Goal: Task Accomplishment & Management: Complete application form

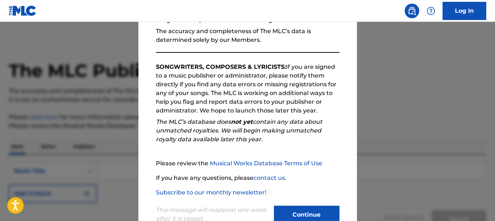
scroll to position [112, 0]
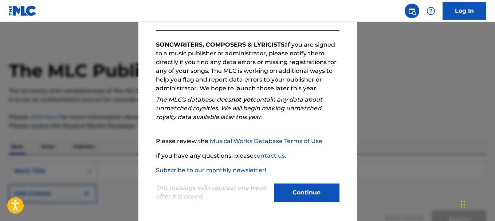
click at [307, 187] on button "Continue" at bounding box center [307, 193] width 66 height 18
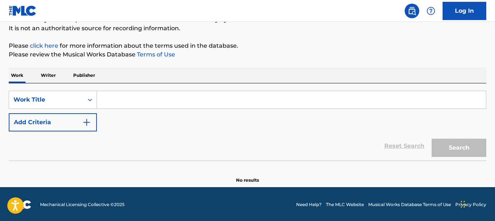
scroll to position [73, 0]
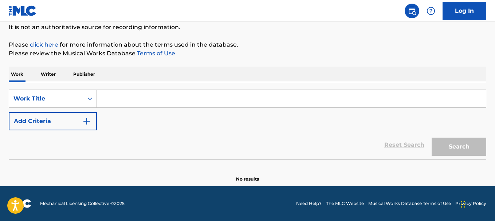
click at [181, 97] on input "Search Form" at bounding box center [291, 98] width 389 height 17
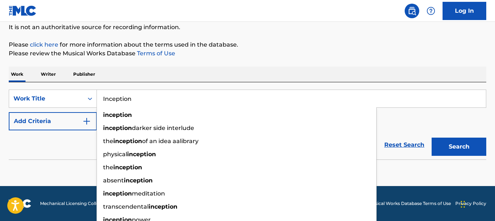
type input "Inception"
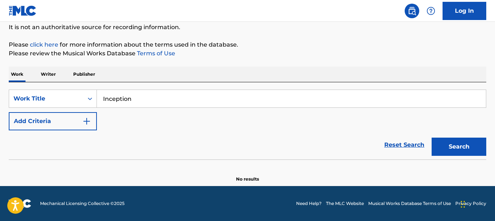
click at [44, 73] on p "Writer" at bounding box center [48, 74] width 19 height 15
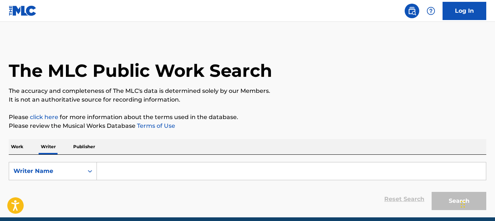
click at [160, 167] on input "Search Form" at bounding box center [291, 171] width 389 height 17
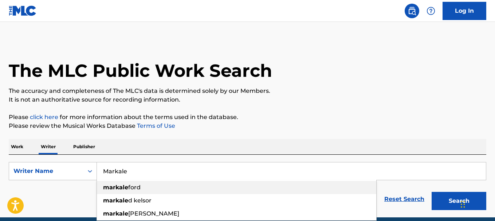
click at [145, 185] on div "markale ford" at bounding box center [237, 187] width 280 height 13
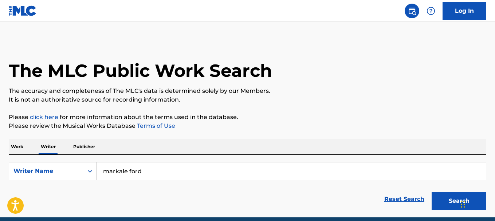
click at [454, 201] on button "Search" at bounding box center [459, 201] width 55 height 18
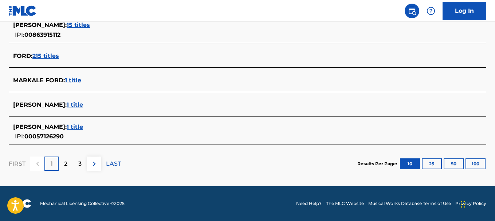
scroll to position [126, 0]
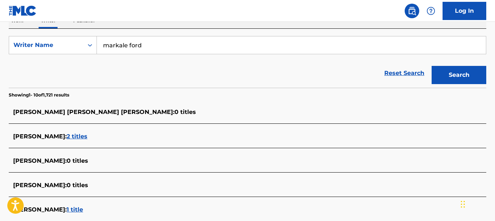
click at [129, 46] on input "markale ford" at bounding box center [291, 44] width 389 height 17
type input "markale [PERSON_NAME]"
click at [452, 83] on button "Search" at bounding box center [459, 75] width 55 height 18
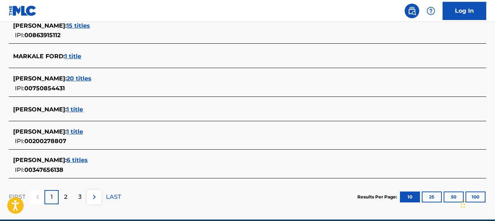
scroll to position [346, 0]
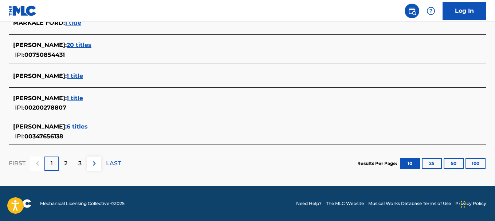
click at [472, 164] on button "100" at bounding box center [476, 163] width 20 height 11
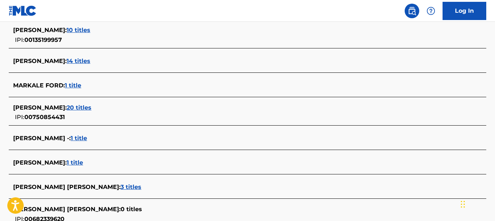
scroll to position [2047, 0]
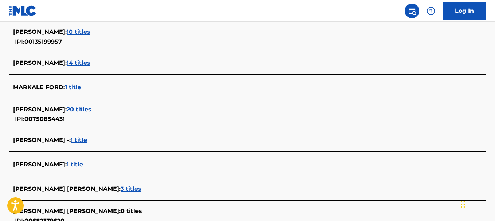
click at [50, 86] on span "MARKALE FORD :" at bounding box center [39, 87] width 52 height 7
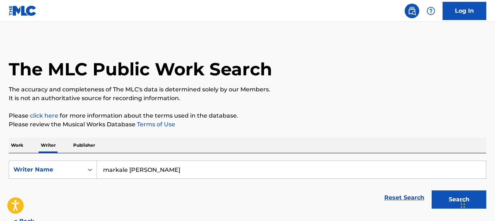
scroll to position [0, 0]
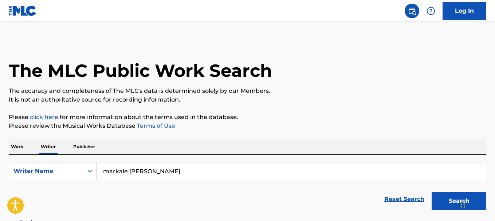
click at [20, 9] on img at bounding box center [23, 10] width 28 height 11
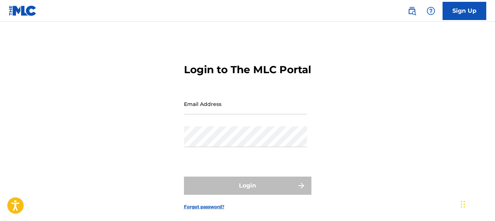
click at [20, 9] on img at bounding box center [23, 10] width 28 height 11
click at [448, 12] on link "Sign Up" at bounding box center [465, 11] width 44 height 18
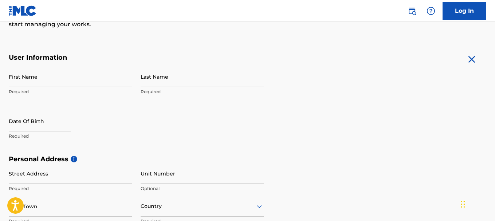
scroll to position [118, 0]
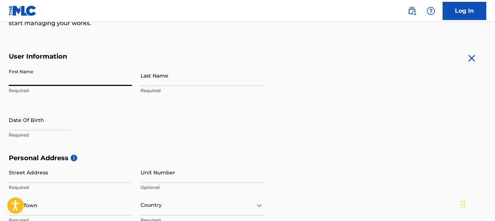
click at [107, 81] on input "First Name" at bounding box center [70, 75] width 123 height 21
type input "Markale"
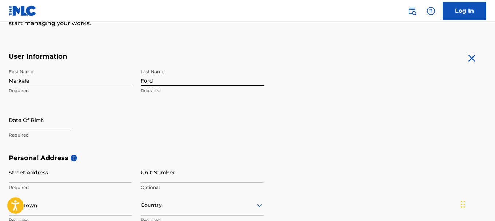
type input "Ford"
select select "8"
select select "2025"
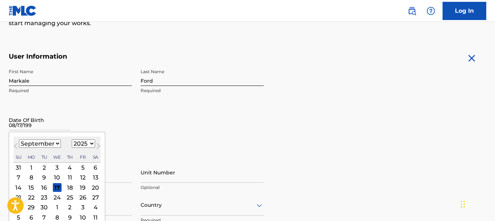
type input "[DATE]"
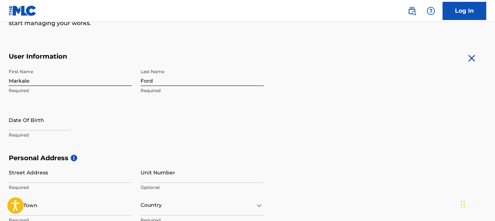
click at [115, 116] on div "Date Of Birth Required" at bounding box center [70, 126] width 123 height 33
click at [57, 125] on input "text" at bounding box center [40, 120] width 62 height 21
select select "8"
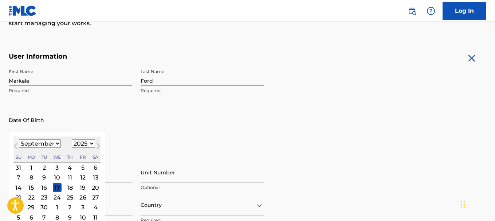
click at [88, 141] on select "1899 1900 1901 1902 1903 1904 1905 1906 1907 1908 1909 1910 1911 1912 1913 1914…" at bounding box center [83, 144] width 23 height 8
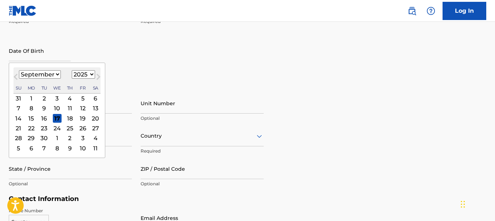
scroll to position [189, 0]
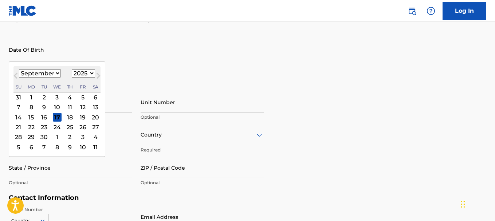
click at [91, 73] on select "1899 1900 1901 1902 1903 1904 1905 1906 1907 1908 1909 1910 1911 1912 1913 1914…" at bounding box center [83, 73] width 23 height 8
select select "1996"
click at [72, 69] on select "1899 1900 1901 1902 1903 1904 1905 1906 1907 1908 1909 1910 1911 1912 1913 1914…" at bounding box center [83, 73] width 23 height 8
click at [48, 72] on select "January February March April May June July August September October November De…" at bounding box center [40, 73] width 42 height 8
select select "7"
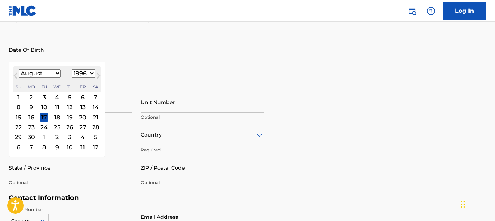
click at [19, 69] on select "January February March April May June July August September October November De…" at bounding box center [40, 73] width 42 height 8
click at [95, 119] on div "17" at bounding box center [95, 117] width 9 height 9
type input "[DATE]"
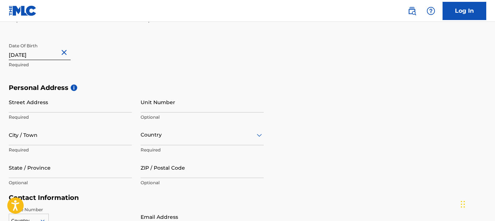
click at [96, 105] on input "Street Address" at bounding box center [70, 102] width 123 height 21
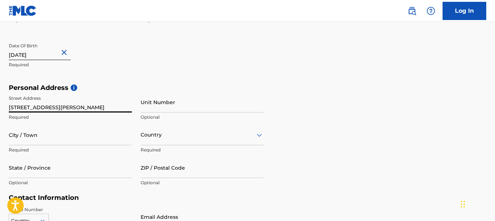
type input "[STREET_ADDRESS][PERSON_NAME]"
click at [158, 110] on input "Unit Number" at bounding box center [202, 102] width 123 height 21
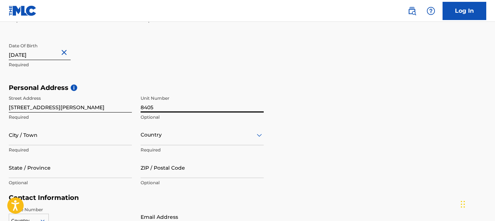
type input "8405"
click at [76, 139] on input "City / Town" at bounding box center [70, 135] width 123 height 21
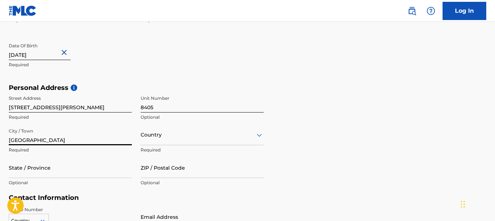
type input "[GEOGRAPHIC_DATA]"
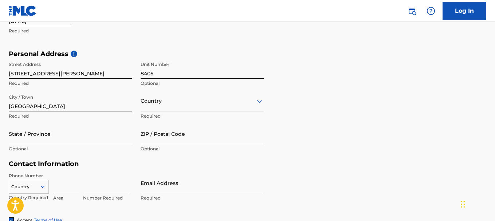
click at [165, 112] on div "option , selected. Select is focused ,type to refine list, press Down to open t…" at bounding box center [202, 101] width 123 height 21
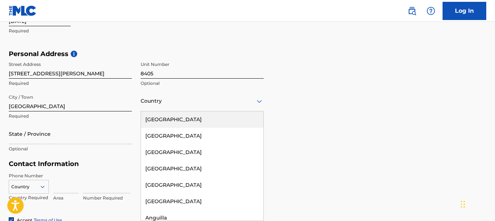
click at [165, 121] on div "[GEOGRAPHIC_DATA]" at bounding box center [202, 120] width 122 height 16
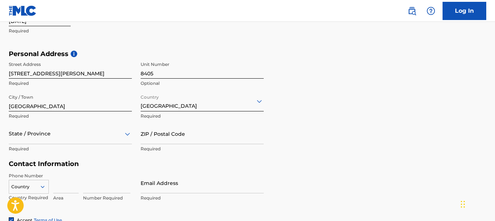
click at [68, 138] on div "State / Province" at bounding box center [70, 134] width 123 height 21
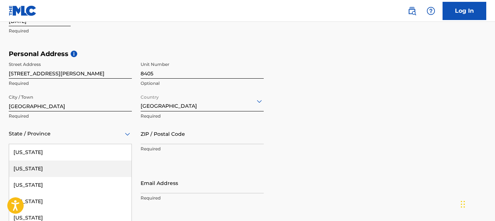
scroll to position [255, 0]
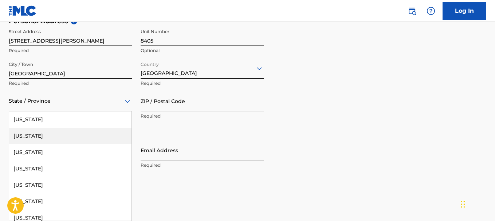
type input "f"
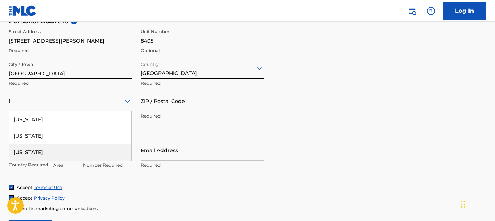
click at [31, 157] on div "[US_STATE]" at bounding box center [70, 152] width 122 height 16
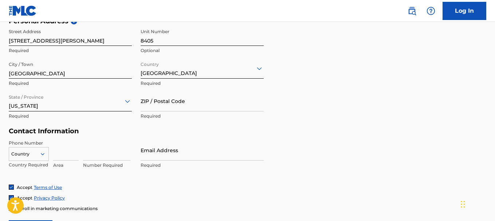
click at [175, 100] on input "ZIP / Postal Code" at bounding box center [202, 101] width 123 height 21
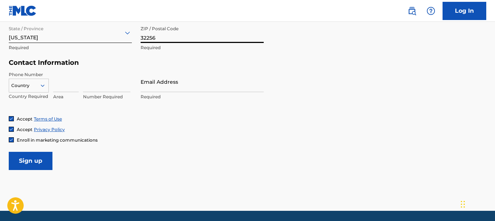
scroll to position [324, 0]
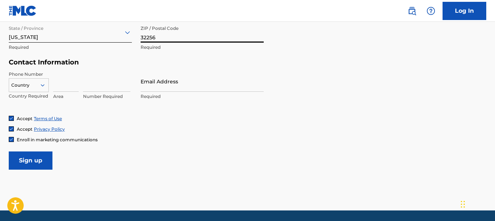
type input "32256"
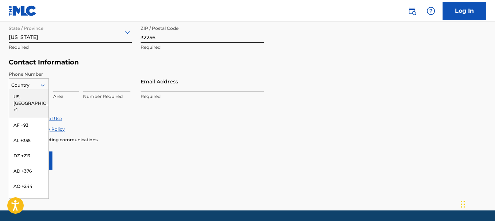
click at [44, 80] on div "Country" at bounding box center [29, 85] width 40 height 14
click at [32, 93] on div "US, [GEOGRAPHIC_DATA] +1" at bounding box center [28, 103] width 39 height 28
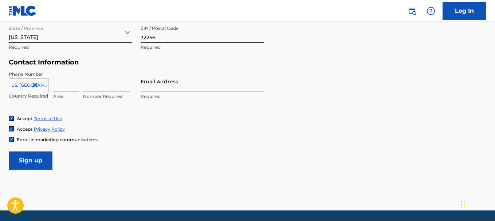
click at [73, 81] on input at bounding box center [66, 81] width 26 height 21
type input "386"
type input "8689988"
click at [177, 82] on input "Email Address" at bounding box center [202, 81] width 123 height 21
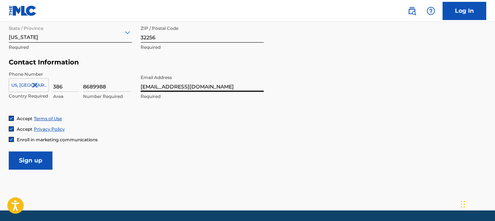
type input "[EMAIL_ADDRESS][DOMAIN_NAME]"
click at [30, 155] on input "Sign up" at bounding box center [31, 161] width 44 height 18
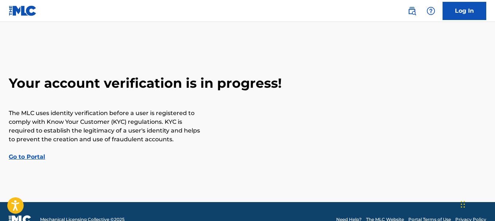
click at [17, 155] on link "Go to Portal" at bounding box center [27, 156] width 36 height 7
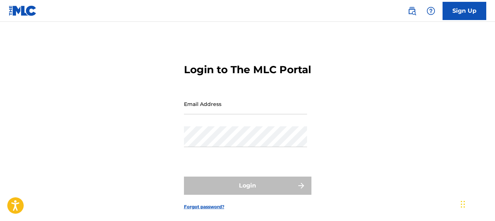
click at [202, 114] on input "Email Address" at bounding box center [245, 104] width 123 height 21
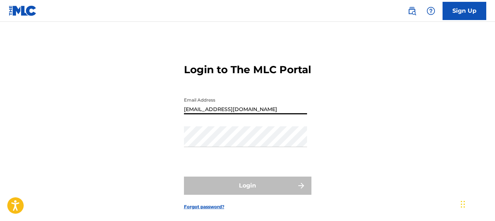
type input "[EMAIL_ADDRESS][DOMAIN_NAME]"
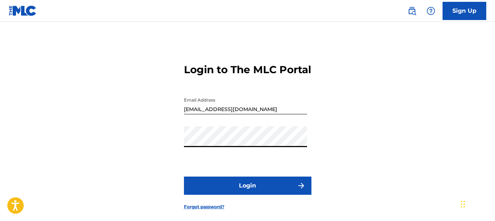
click at [184, 177] on button "Login" at bounding box center [248, 186] width 128 height 18
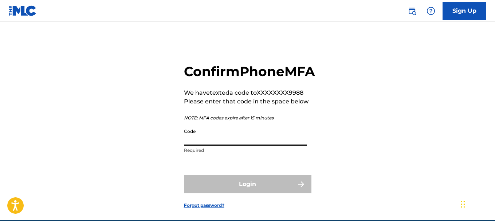
click at [252, 146] on input "Code" at bounding box center [245, 135] width 123 height 21
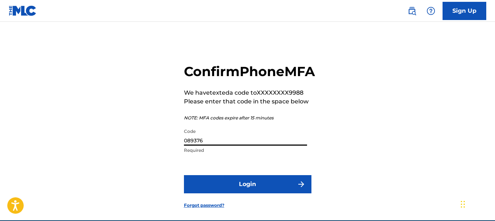
type input "089376"
click at [184, 175] on button "Login" at bounding box center [248, 184] width 128 height 18
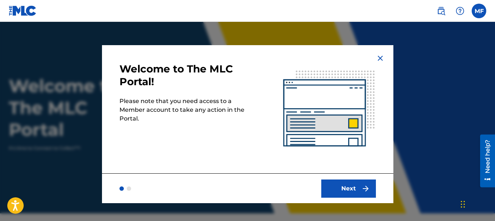
click at [359, 192] on button "Next" at bounding box center [348, 189] width 55 height 18
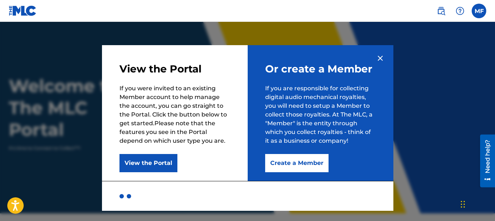
click at [286, 163] on button "Create a Member" at bounding box center [296, 163] width 63 height 18
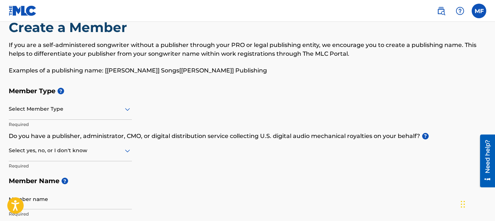
scroll to position [10, 0]
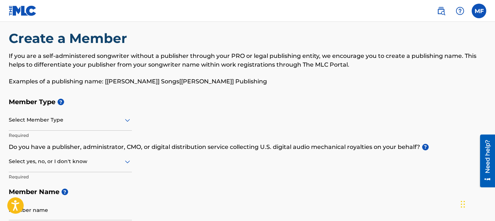
click at [78, 124] on div at bounding box center [70, 120] width 123 height 9
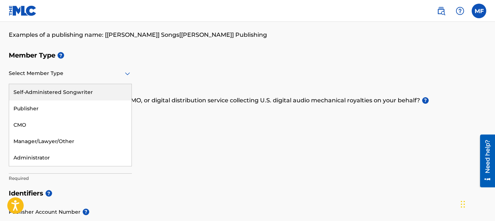
scroll to position [71, 0]
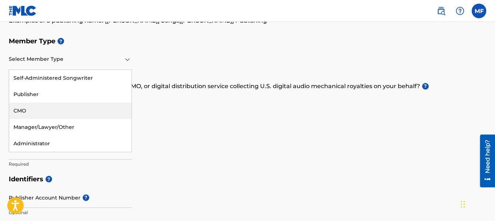
click at [161, 98] on div "Member Type ? 5 results available. Use Up and Down to choose options, press Ent…" at bounding box center [248, 103] width 478 height 138
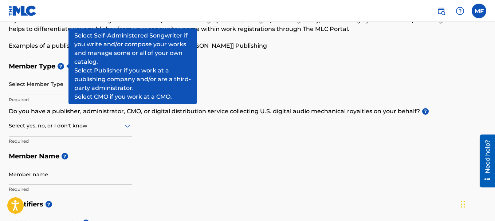
scroll to position [48, 0]
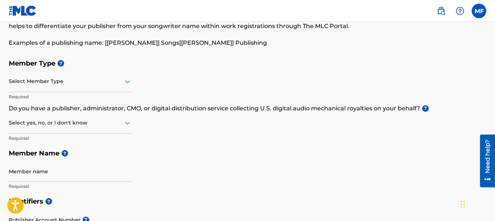
click at [67, 77] on div at bounding box center [70, 81] width 123 height 9
click at [99, 82] on div at bounding box center [70, 81] width 123 height 9
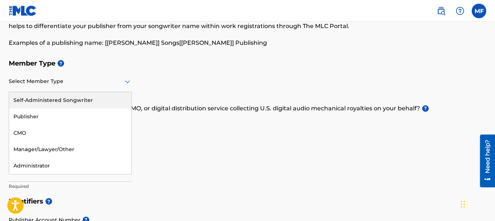
click at [82, 100] on div "Self-Administered Songwriter" at bounding box center [70, 100] width 122 height 16
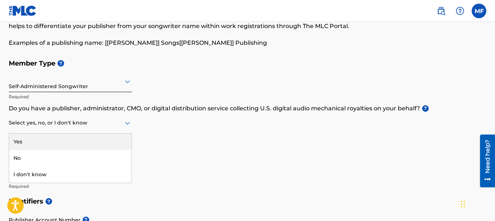
click at [73, 126] on div at bounding box center [70, 122] width 123 height 9
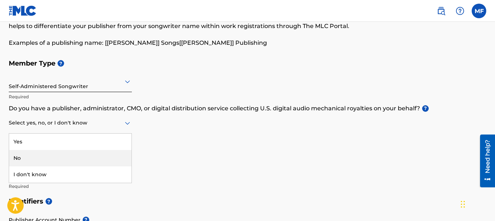
click at [46, 153] on div "No" at bounding box center [70, 158] width 122 height 16
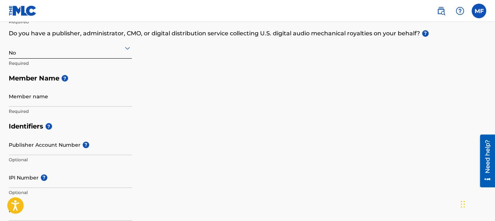
scroll to position [124, 0]
click at [79, 100] on input "Member name" at bounding box center [70, 95] width 123 height 21
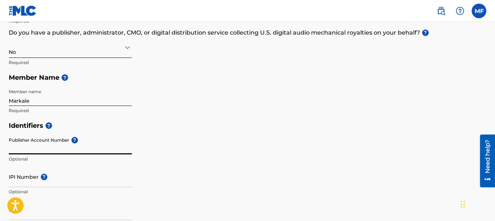
click at [79, 101] on input "Markale" at bounding box center [70, 95] width 123 height 21
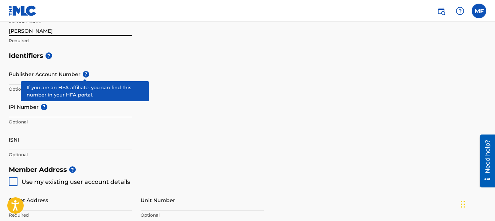
scroll to position [203, 0]
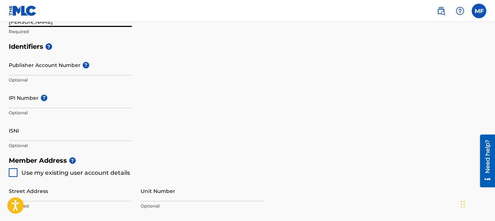
type input "[PERSON_NAME]"
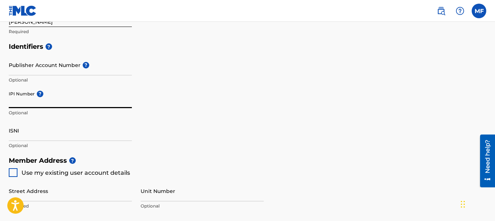
click at [18, 103] on input "IPI Number ?" at bounding box center [70, 97] width 123 height 21
type input "1081064095"
click at [133, 146] on div "Identifiers ? Publisher Account Number ? Optional IPI Number ? 1081064095 Optio…" at bounding box center [248, 96] width 478 height 114
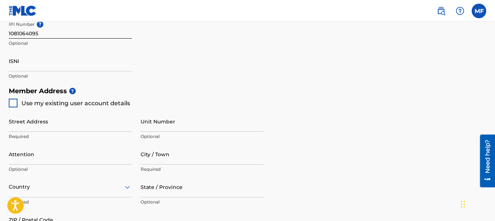
scroll to position [276, 0]
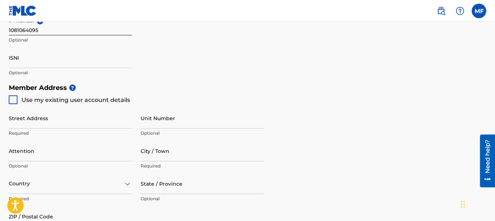
click at [9, 98] on div at bounding box center [13, 99] width 9 height 9
type input "[STREET_ADDRESS][PERSON_NAME]"
type input "[GEOGRAPHIC_DATA]"
type input "32256"
type input "386"
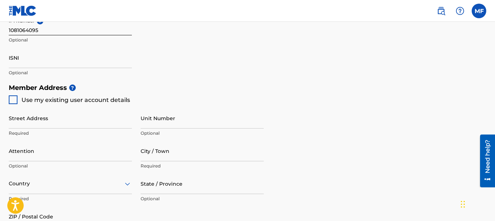
type input "8689988"
type input "[EMAIL_ADDRESS][DOMAIN_NAME]"
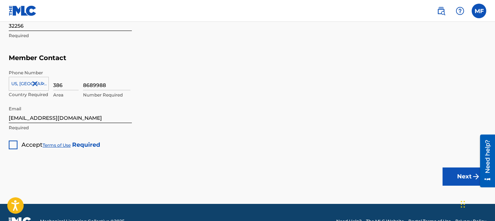
scroll to position [490, 0]
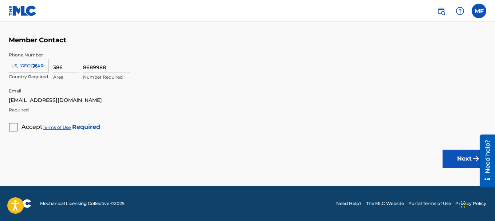
click at [17, 126] on div at bounding box center [13, 127] width 9 height 9
click at [452, 159] on button "Next" at bounding box center [465, 159] width 44 height 18
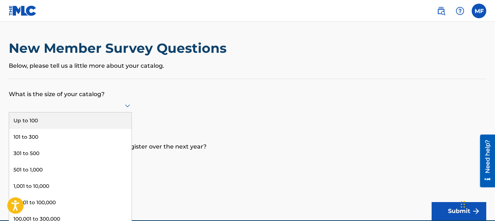
click at [117, 106] on div at bounding box center [70, 105] width 123 height 9
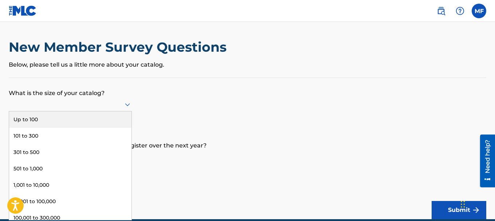
click at [117, 106] on div at bounding box center [70, 104] width 123 height 9
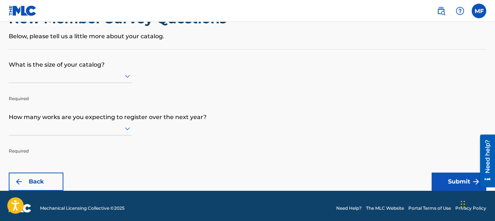
scroll to position [34, 0]
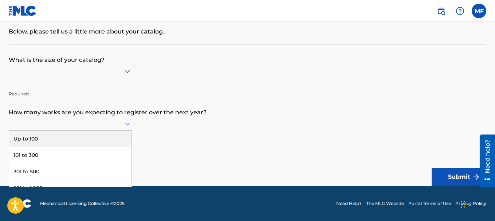
click at [113, 125] on div at bounding box center [70, 123] width 123 height 9
click at [85, 140] on div "Up to 100" at bounding box center [70, 139] width 122 height 16
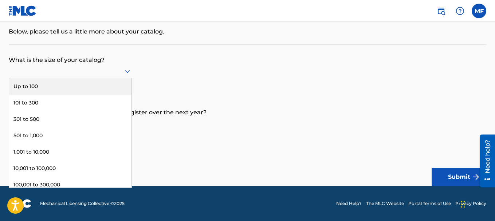
click at [82, 73] on div at bounding box center [70, 71] width 123 height 9
click at [76, 87] on div "Up to 100" at bounding box center [70, 86] width 122 height 16
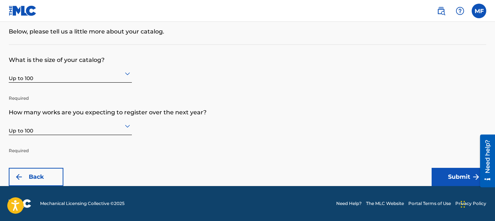
click at [442, 173] on button "Submit" at bounding box center [459, 177] width 55 height 18
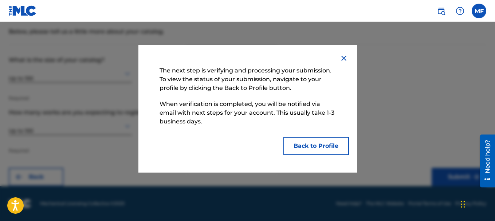
click at [298, 139] on button "Back to Profile" at bounding box center [317, 146] width 66 height 18
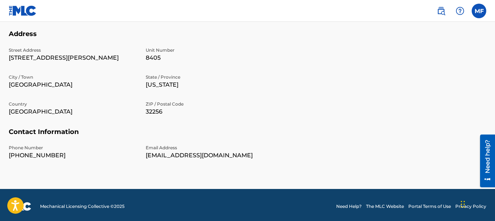
scroll to position [269, 0]
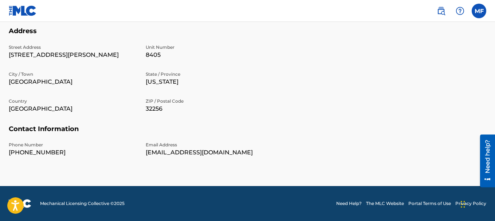
click at [476, 13] on label at bounding box center [479, 11] width 15 height 15
click at [479, 11] on input "MF [PERSON_NAME] [EMAIL_ADDRESS][DOMAIN_NAME] Notification Preferences Profile …" at bounding box center [479, 11] width 0 height 0
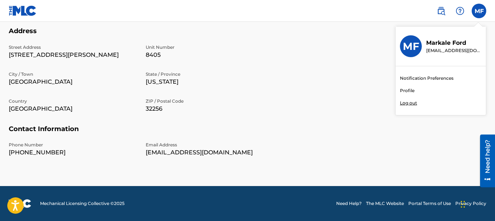
click at [410, 88] on link "Profile" at bounding box center [407, 90] width 15 height 7
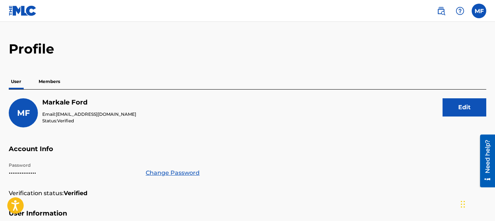
scroll to position [7, 0]
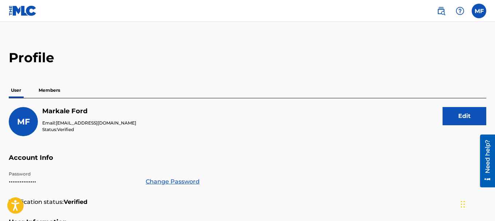
click at [50, 90] on p "Members" at bounding box center [49, 90] width 26 height 15
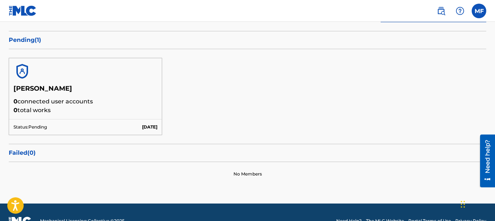
scroll to position [112, 0]
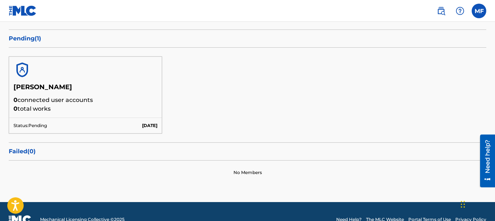
click at [56, 101] on p "0 connected user accounts" at bounding box center [85, 100] width 144 height 9
click at [35, 87] on h5 "[PERSON_NAME]" at bounding box center [85, 89] width 144 height 13
click at [477, 9] on label at bounding box center [479, 11] width 15 height 15
click at [479, 11] on input "MF [PERSON_NAME] [EMAIL_ADDRESS][DOMAIN_NAME] Notification Preferences Profile …" at bounding box center [479, 11] width 0 height 0
